Goal: Find specific page/section

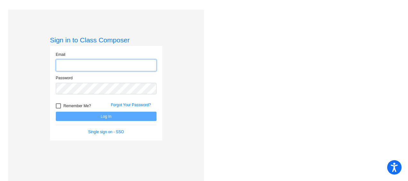
type input "[EMAIL_ADDRESS][DOMAIN_NAME]"
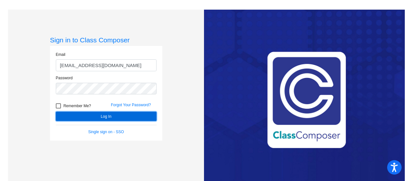
click at [92, 117] on button "Log In" at bounding box center [106, 116] width 101 height 9
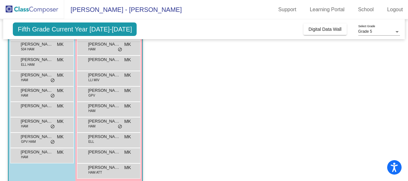
scroll to position [80, 0]
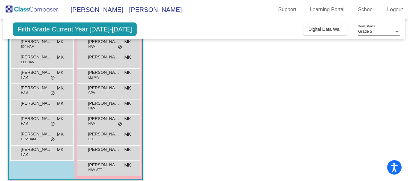
click at [111, 72] on span "[PERSON_NAME]" at bounding box center [104, 72] width 32 height 6
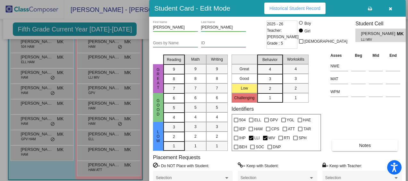
click at [117, 75] on div at bounding box center [204, 90] width 408 height 181
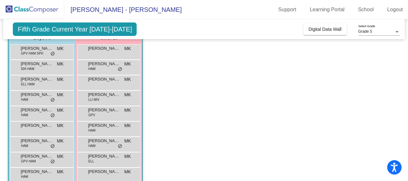
scroll to position [0, 0]
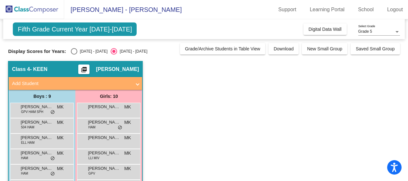
click at [321, 27] on span "Digital Data Wall" at bounding box center [324, 29] width 33 height 5
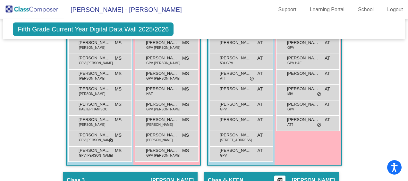
scroll to position [247, 0]
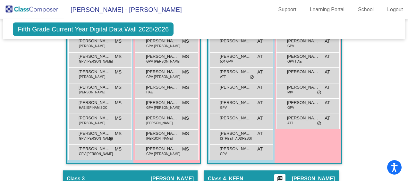
click at [223, 138] on span "[STREET_ADDRESS]" at bounding box center [236, 138] width 32 height 5
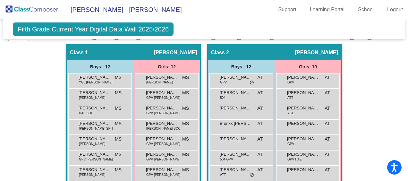
scroll to position [149, 0]
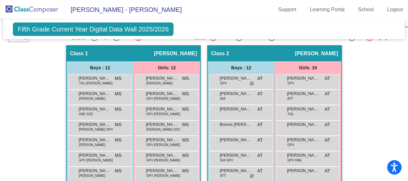
click at [219, 13] on mat-toolbar "[PERSON_NAME] - [PERSON_NAME] Support Learning Portal School Logout" at bounding box center [204, 9] width 408 height 19
